Goal: Use online tool/utility: Utilize a website feature to perform a specific function

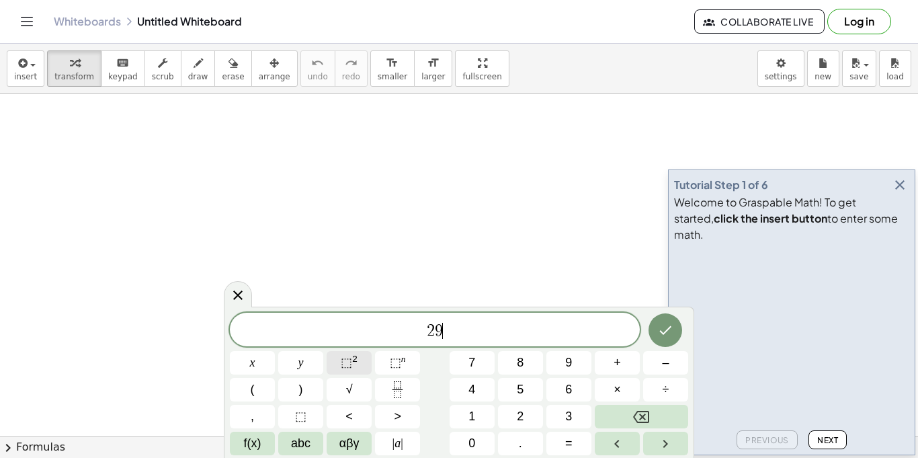
scroll to position [2, 0]
click at [659, 319] on button "Done" at bounding box center [666, 329] width 34 height 34
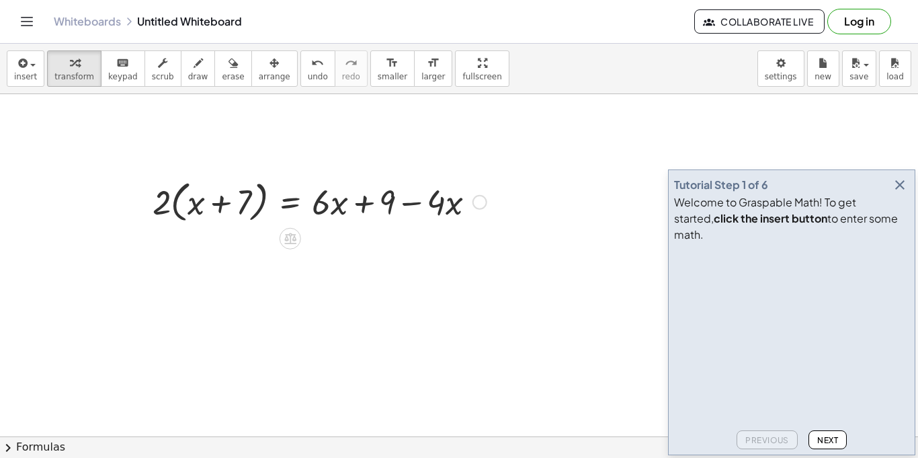
click at [177, 203] on div at bounding box center [320, 200] width 348 height 51
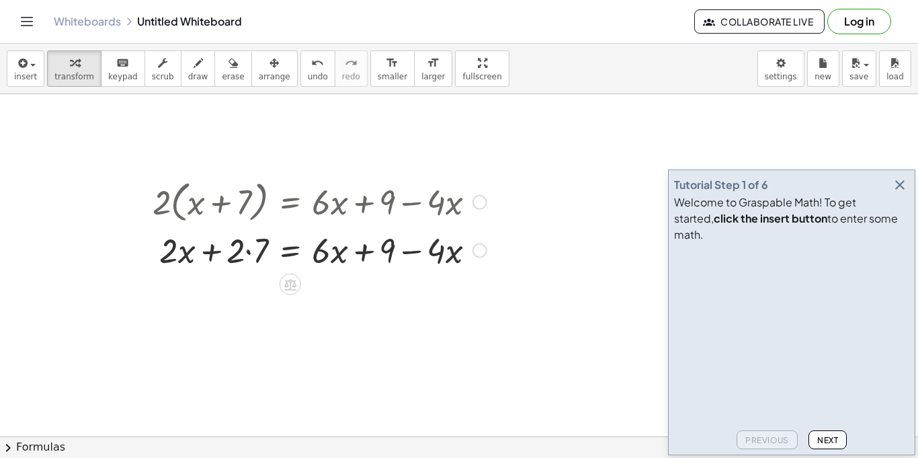
click at [245, 259] on div at bounding box center [320, 250] width 348 height 46
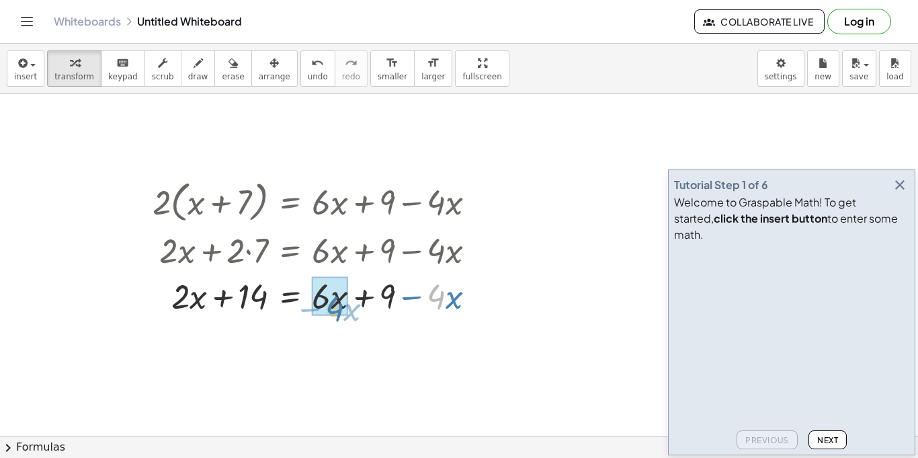
drag, startPoint x: 442, startPoint y: 299, endPoint x: 342, endPoint y: 308, distance: 100.6
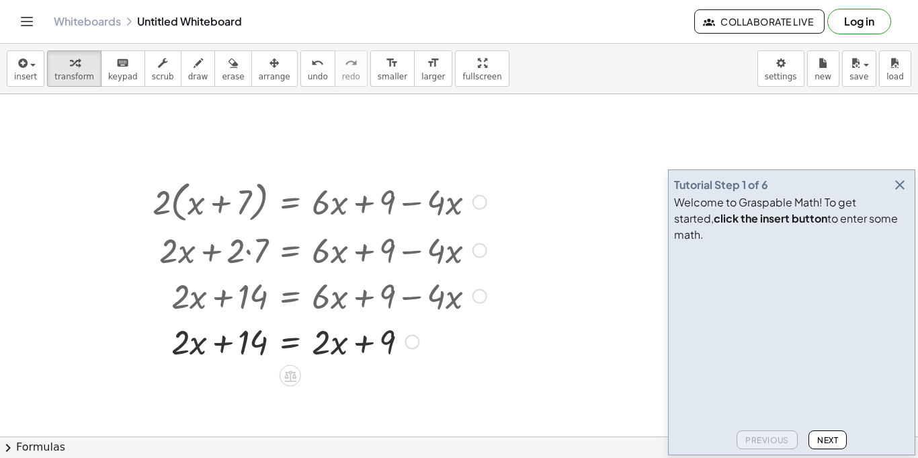
click at [290, 343] on div at bounding box center [320, 341] width 348 height 46
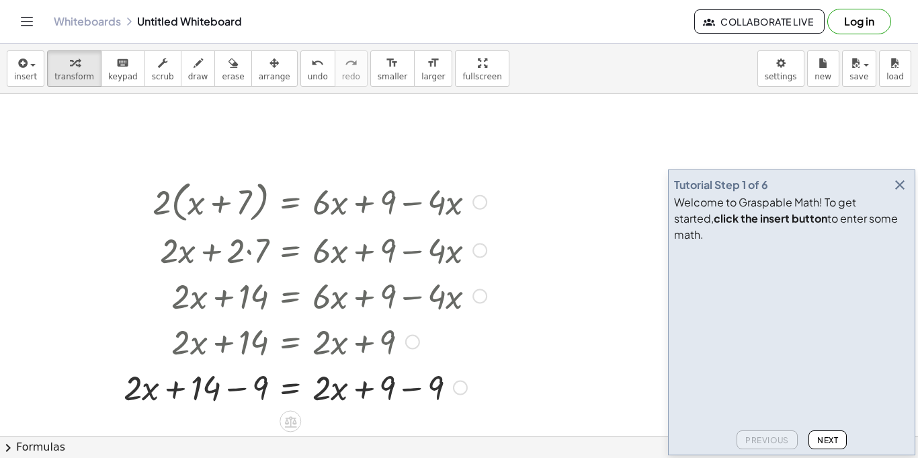
click at [235, 381] on div at bounding box center [305, 387] width 377 height 46
click at [416, 387] on div at bounding box center [320, 387] width 348 height 46
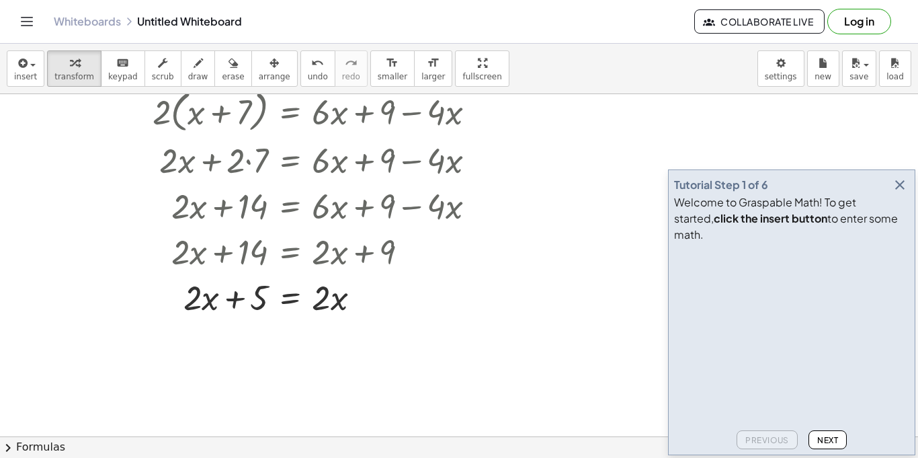
scroll to position [91, 0]
click at [285, 301] on div at bounding box center [320, 296] width 348 height 46
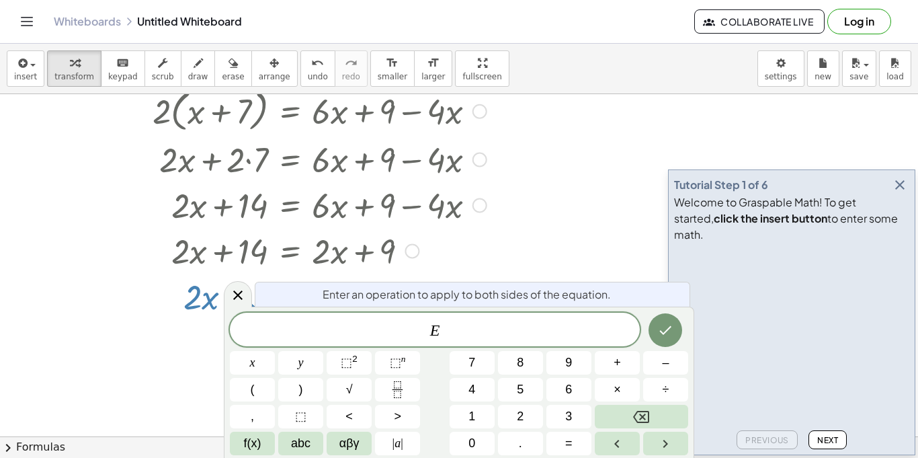
scroll to position [7, 0]
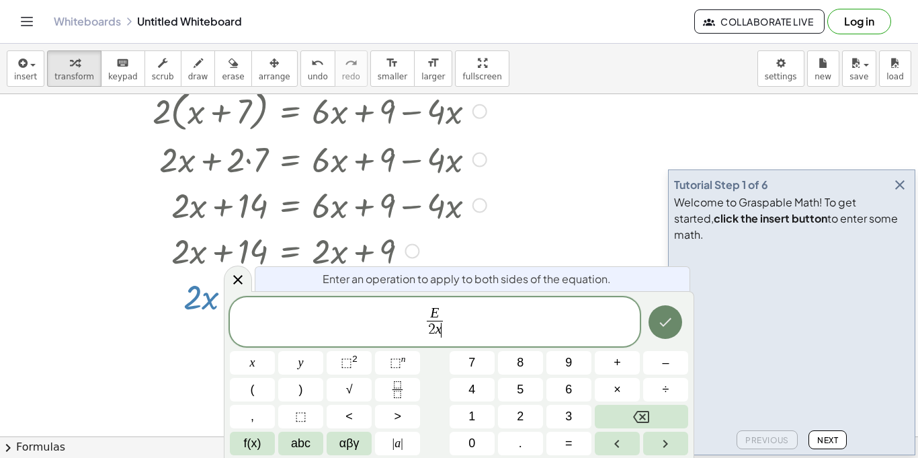
click at [663, 328] on icon "Done" at bounding box center [666, 322] width 16 height 16
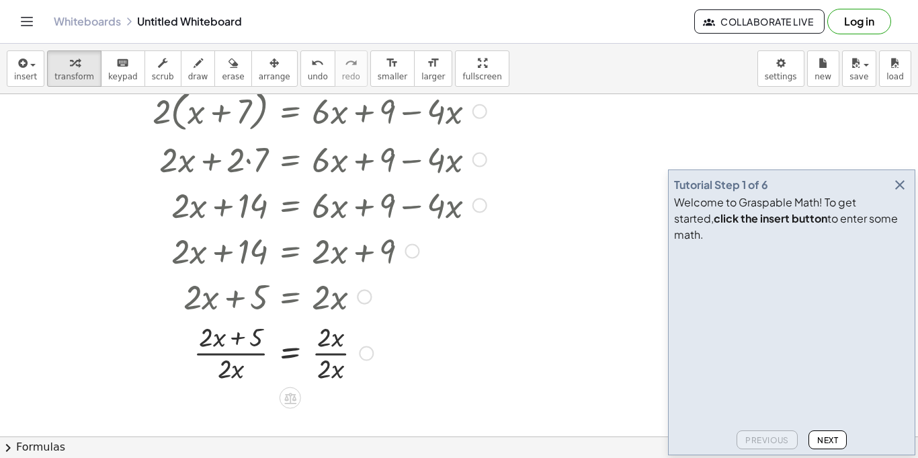
click at [328, 360] on div at bounding box center [320, 351] width 348 height 67
click at [221, 353] on div at bounding box center [320, 351] width 348 height 67
click at [258, 339] on div at bounding box center [320, 351] width 348 height 67
drag, startPoint x: 225, startPoint y: 368, endPoint x: 233, endPoint y: 364, distance: 8.4
click at [233, 364] on div at bounding box center [320, 351] width 348 height 67
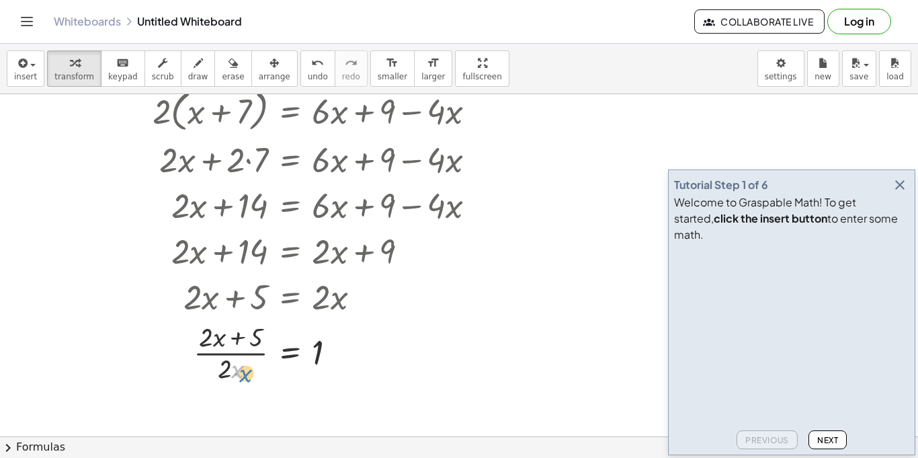
drag, startPoint x: 232, startPoint y: 375, endPoint x: 242, endPoint y: 381, distance: 11.8
click at [242, 381] on div at bounding box center [320, 351] width 348 height 67
click at [230, 370] on div at bounding box center [320, 351] width 348 height 67
drag, startPoint x: 212, startPoint y: 344, endPoint x: 234, endPoint y: 379, distance: 40.5
click at [234, 379] on div at bounding box center [320, 351] width 348 height 67
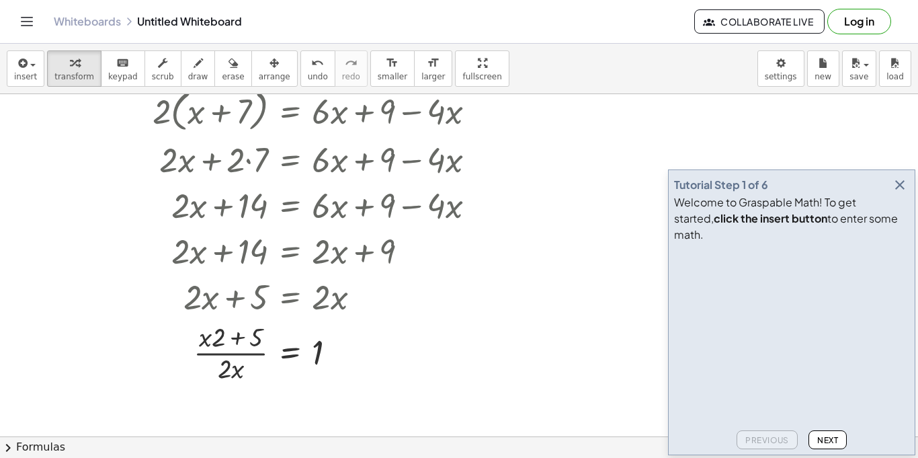
scroll to position [390, 0]
